Goal: Find specific page/section: Find specific page/section

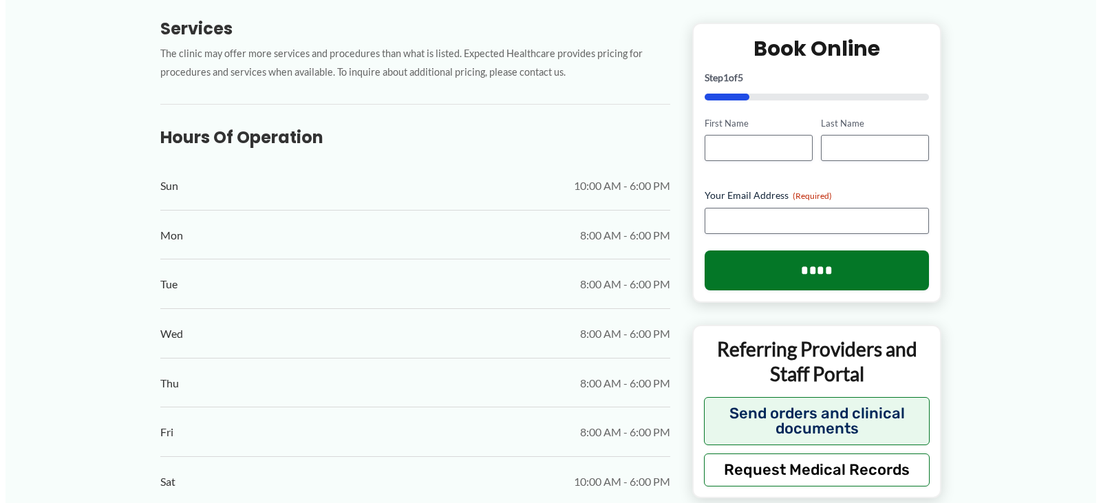
scroll to position [550, 0]
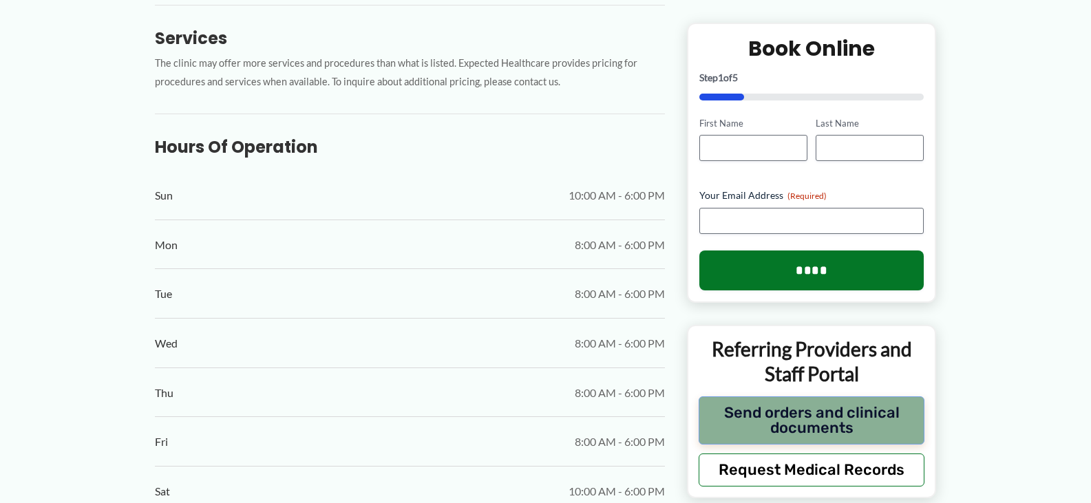
click at [820, 418] on button "Send orders and clinical documents" at bounding box center [811, 420] width 226 height 48
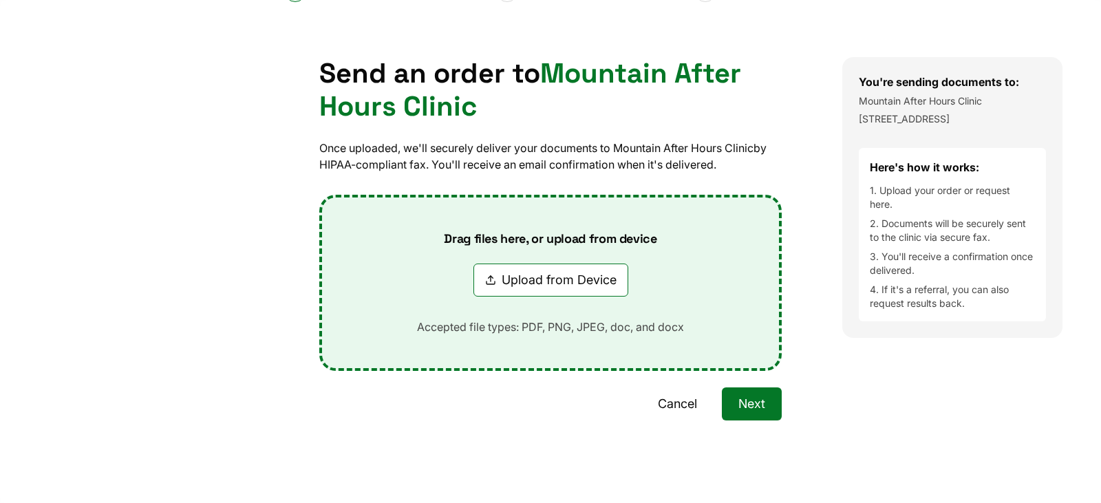
scroll to position [0, 0]
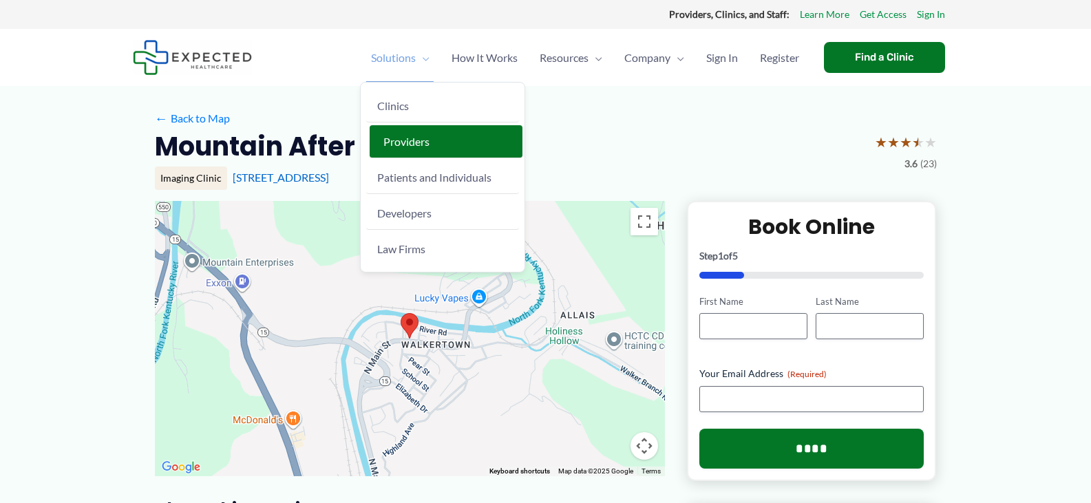
click at [392, 131] on link "Providers" at bounding box center [446, 141] width 153 height 33
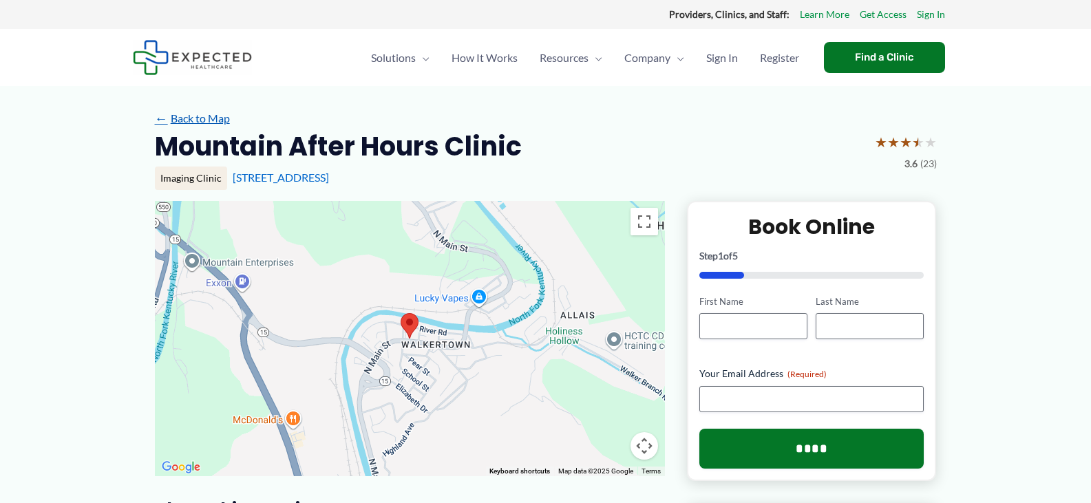
click at [202, 123] on link "← Back to Map" at bounding box center [192, 118] width 75 height 21
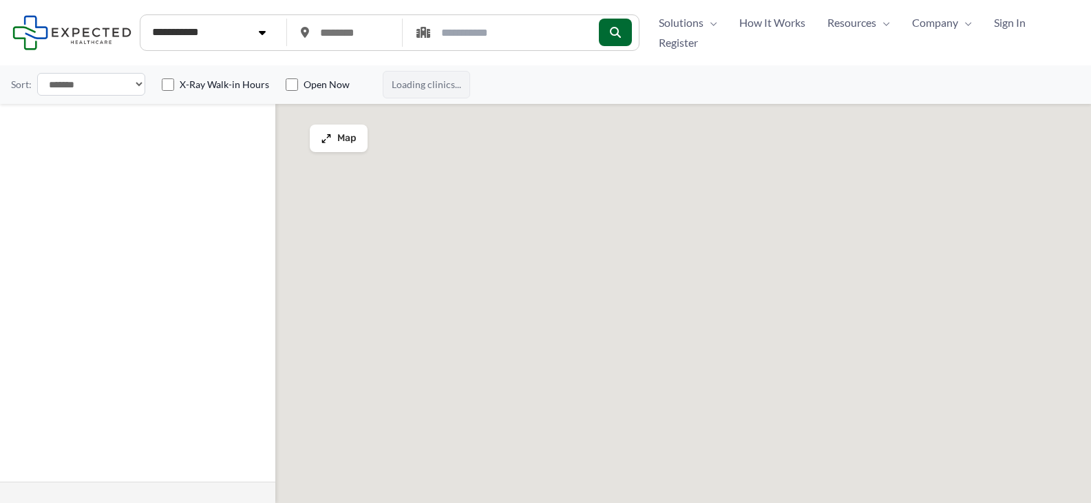
type input "*****"
